Goal: Find specific page/section: Find specific page/section

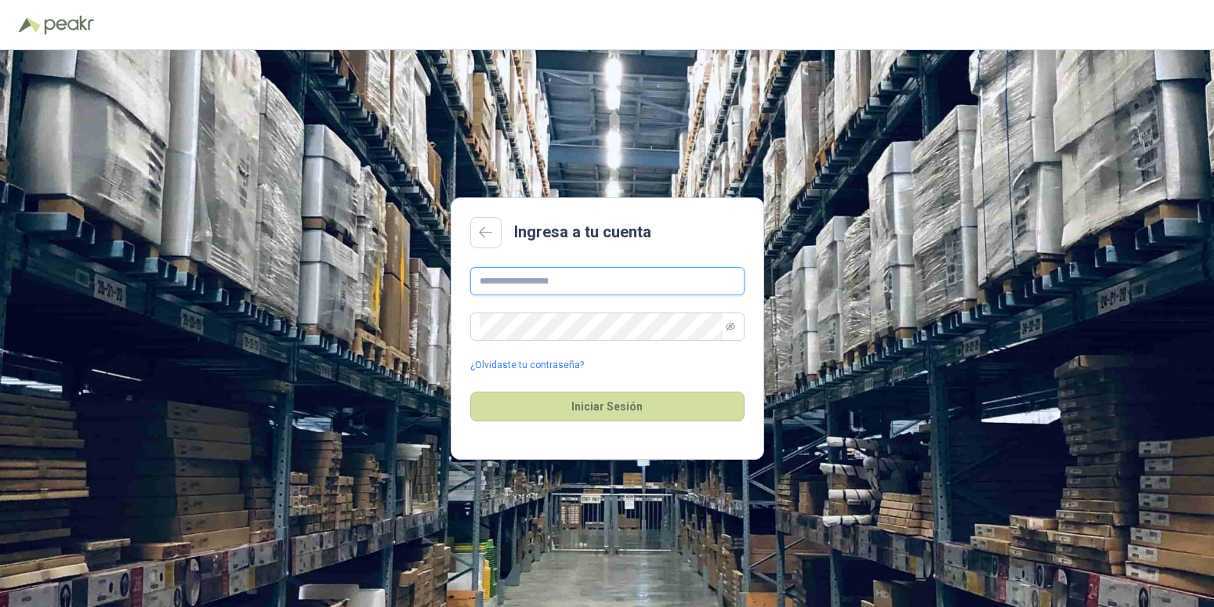
click at [622, 288] on input "text" at bounding box center [607, 281] width 274 height 28
type input "**********"
click at [733, 326] on icon "eye-invisible" at bounding box center [730, 326] width 9 height 9
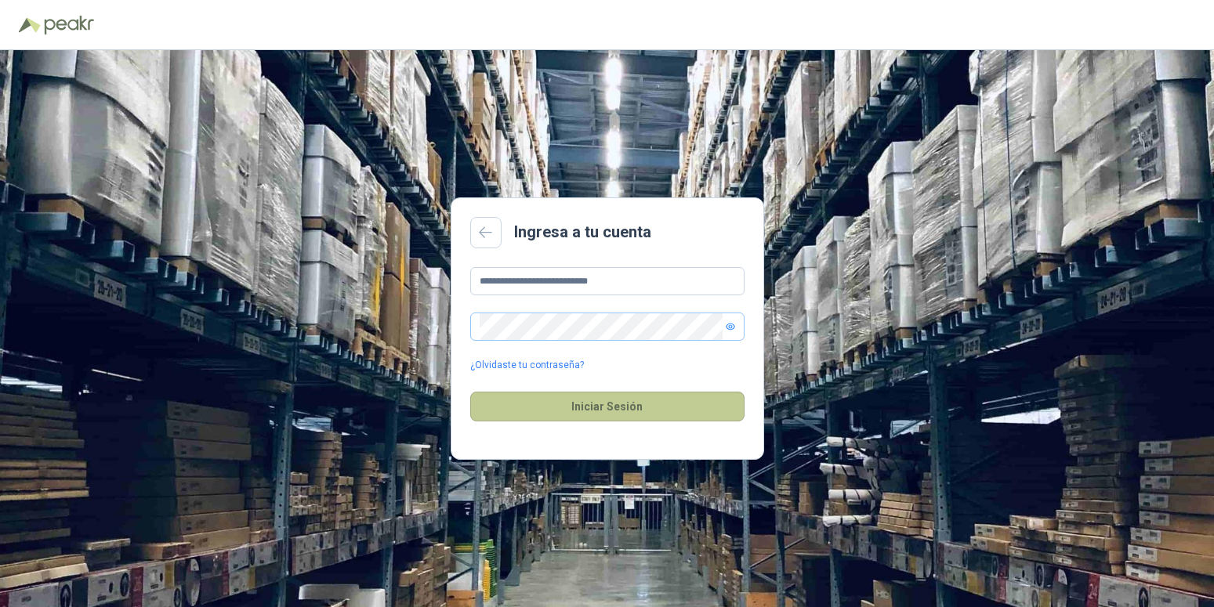
click at [627, 411] on button "Iniciar Sesión" at bounding box center [607, 407] width 274 height 30
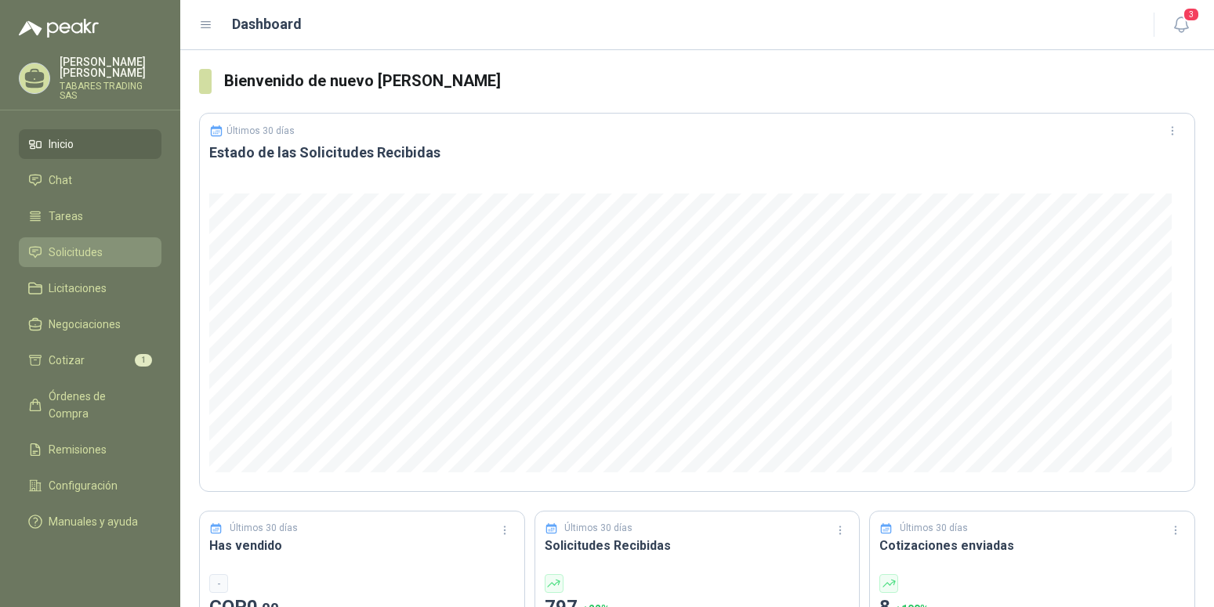
click at [76, 244] on span "Solicitudes" at bounding box center [76, 252] width 54 height 17
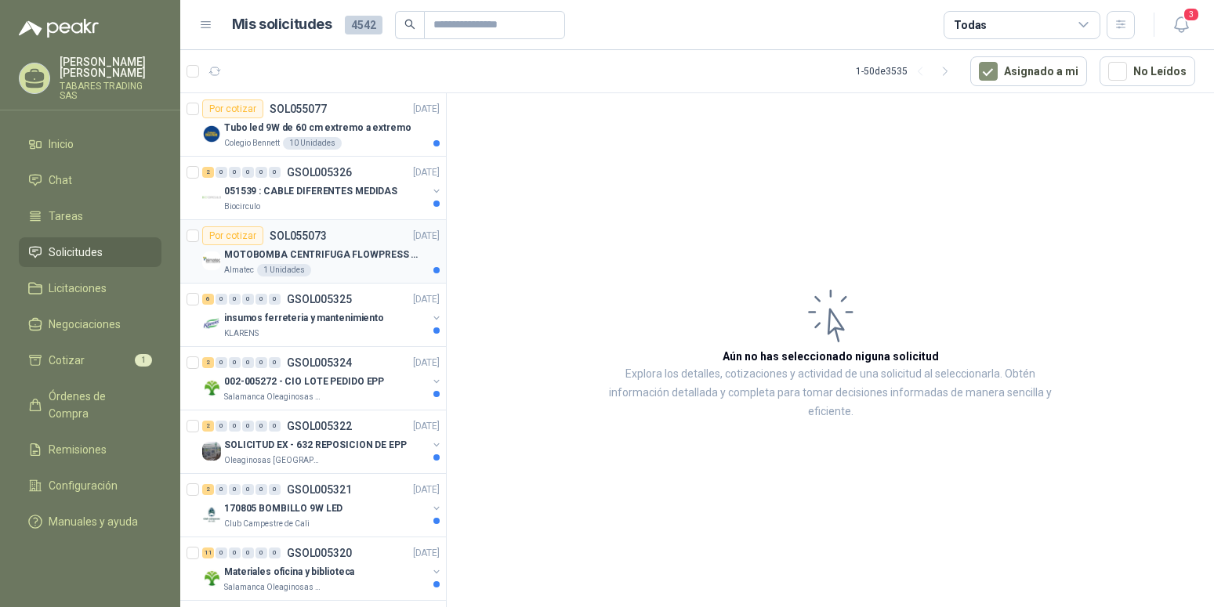
click at [321, 251] on p "MOTOBOMBA CENTRIFUGA FLOWPRESS 1.5HP-220" at bounding box center [321, 255] width 195 height 15
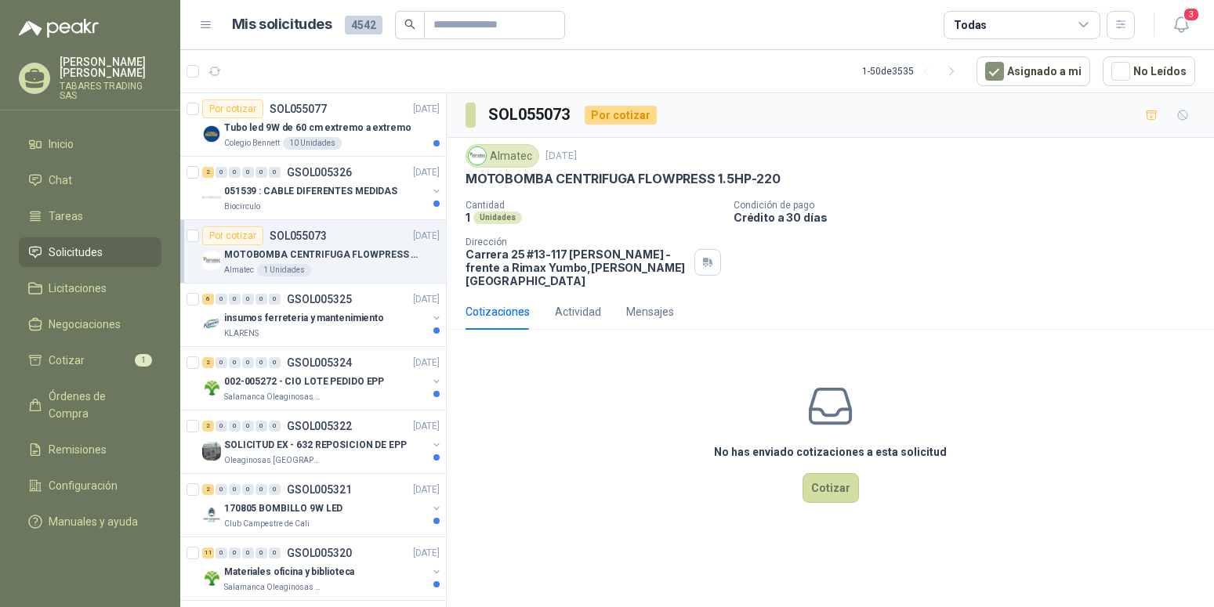
drag, startPoint x: 466, startPoint y: 183, endPoint x: 794, endPoint y: 177, distance: 327.7
click at [794, 177] on div "MOTOBOMBA CENTRIFUGA FLOWPRESS 1.5HP-220" at bounding box center [831, 179] width 730 height 16
copy p "MOTOBOMBA CENTRIFUGA FLOWPRESS 1.5HP-220"
